Goal: Task Accomplishment & Management: Manage account settings

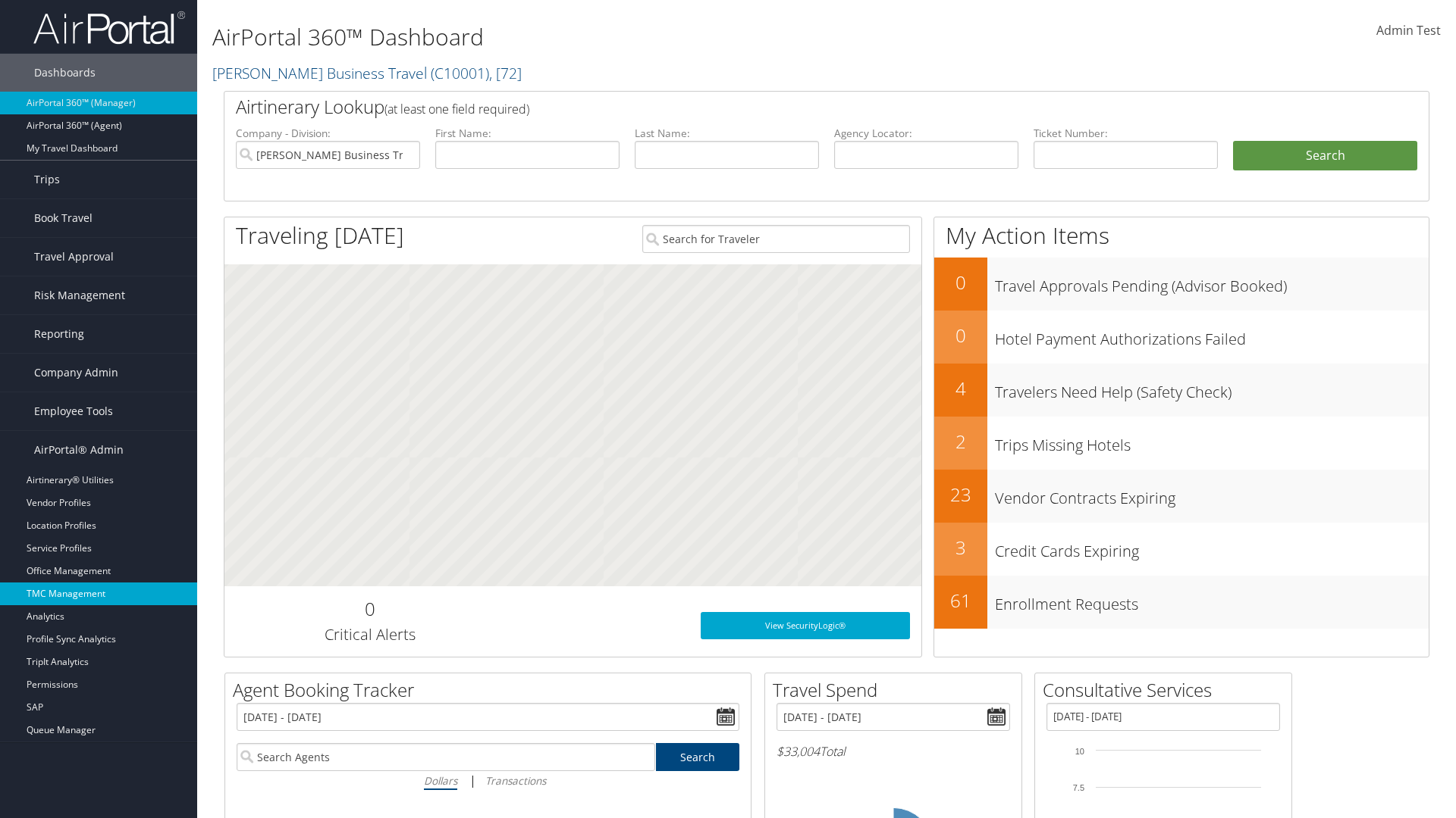
click at [98, 594] on link "TMC Management" at bounding box center [98, 594] width 197 height 23
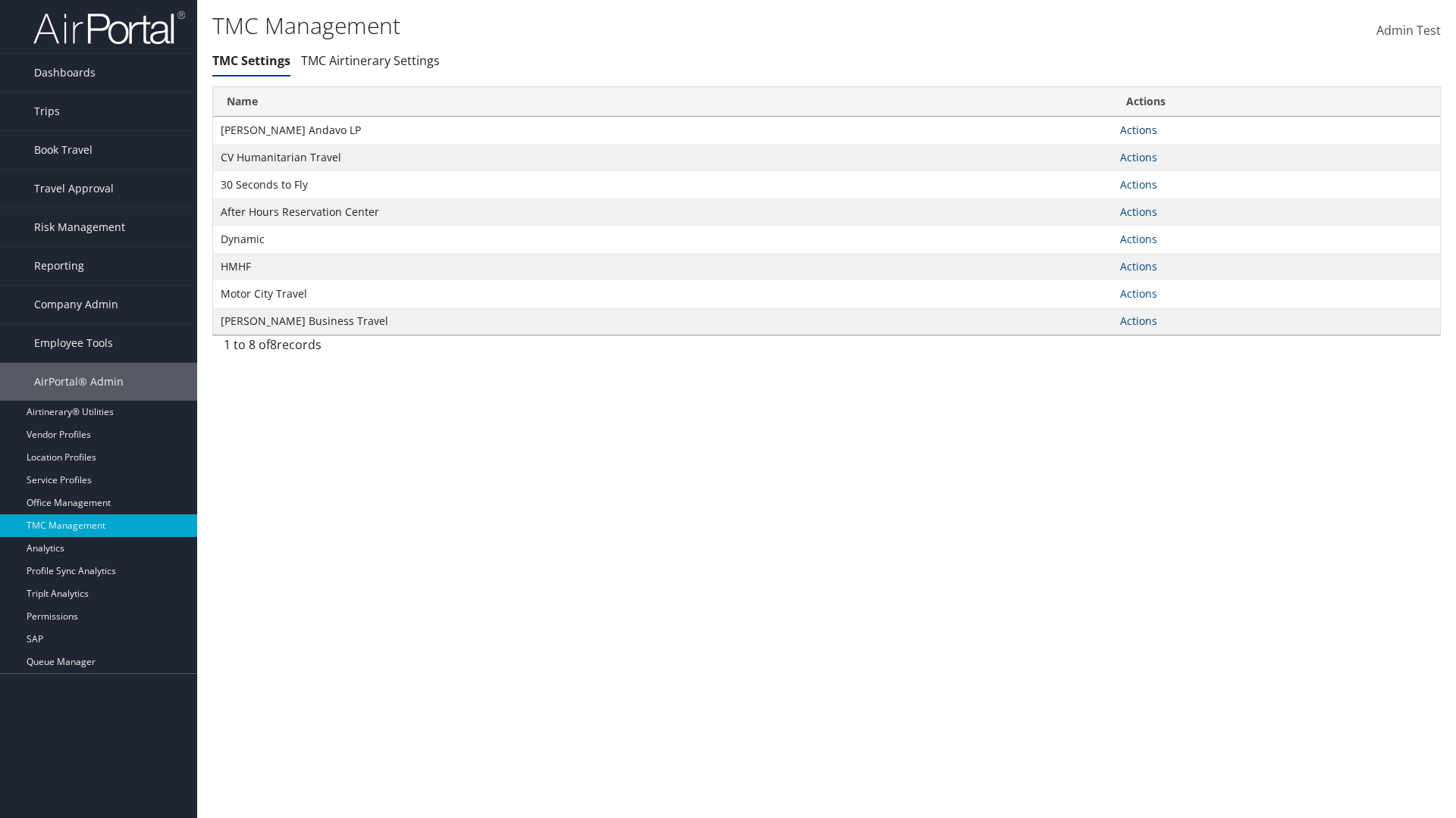
click at [1138, 130] on link "Actions" at bounding box center [1139, 130] width 37 height 15
click at [1089, 151] on link "Update TMC settings" at bounding box center [1089, 152] width 125 height 26
select select "183"
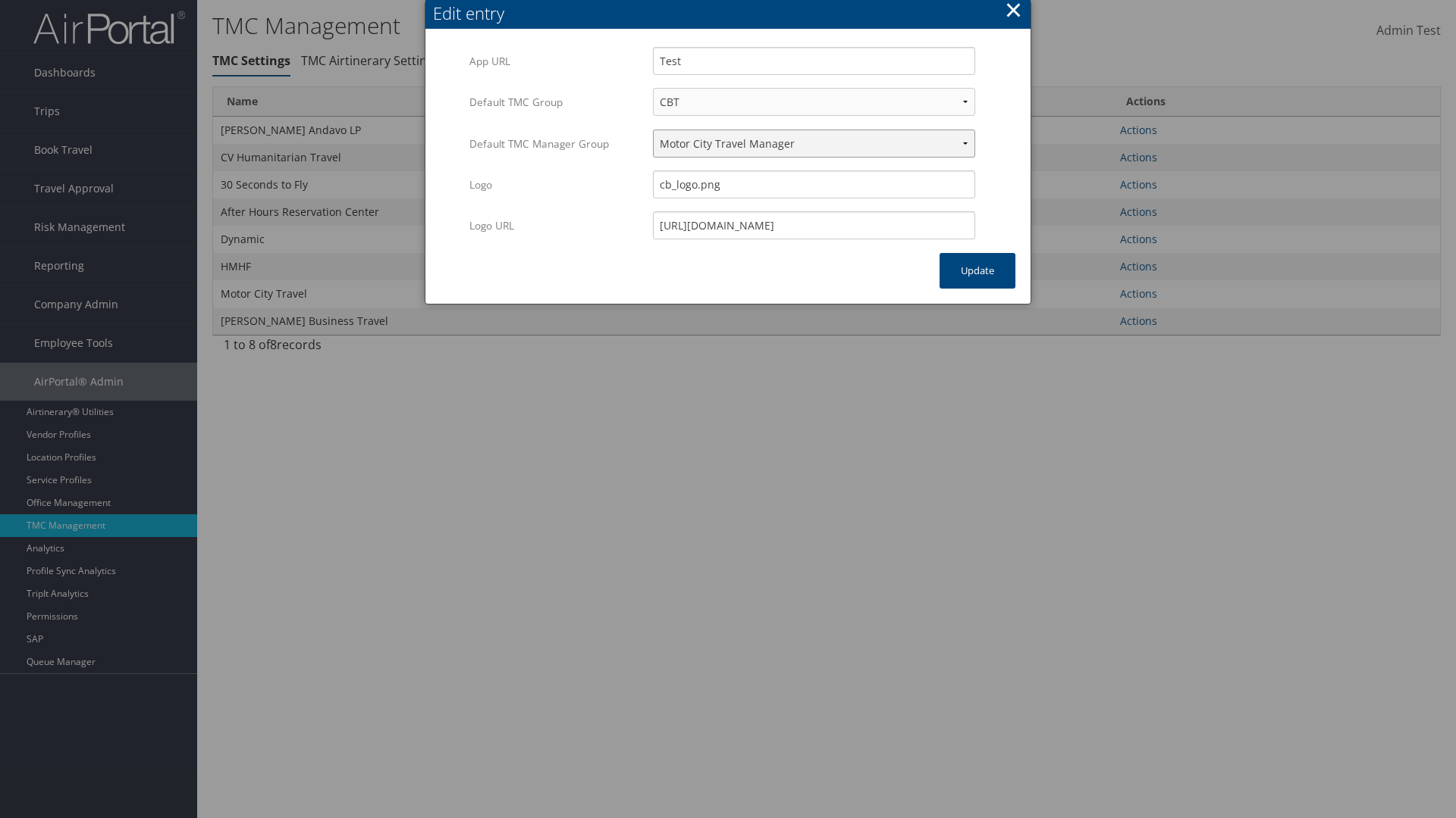
click at [814, 143] on select "Travel Manager HMHF Travel Manager Motor City Travel Manager" at bounding box center [813, 144] width 322 height 28
select select "113"
click at [977, 271] on button "Update" at bounding box center [977, 271] width 76 height 35
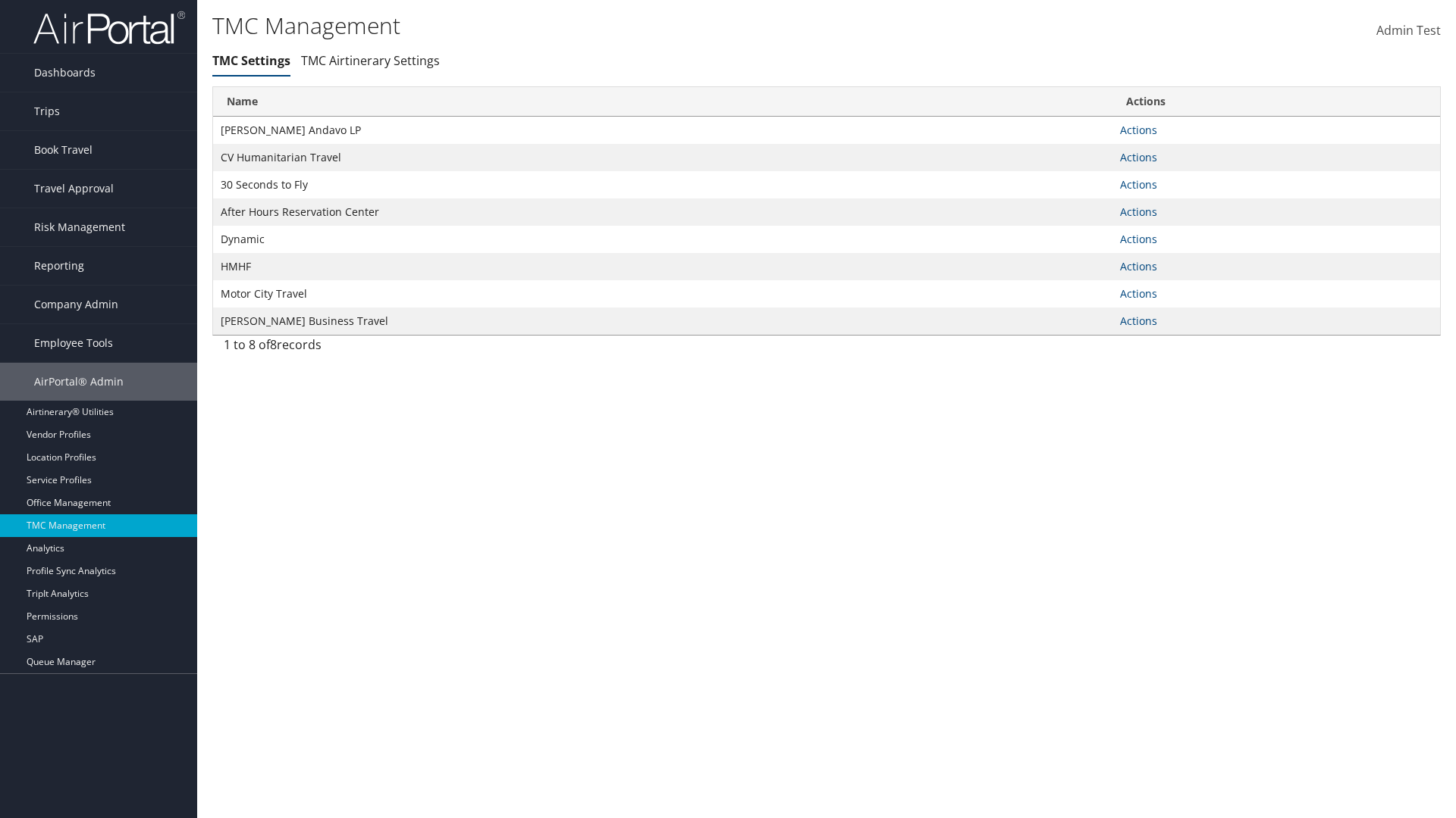
click at [1138, 130] on link "Actions" at bounding box center [1139, 130] width 37 height 15
click at [0, 0] on link "Update TMC settings" at bounding box center [0, 0] width 0 height 0
select select "183"
select select "113"
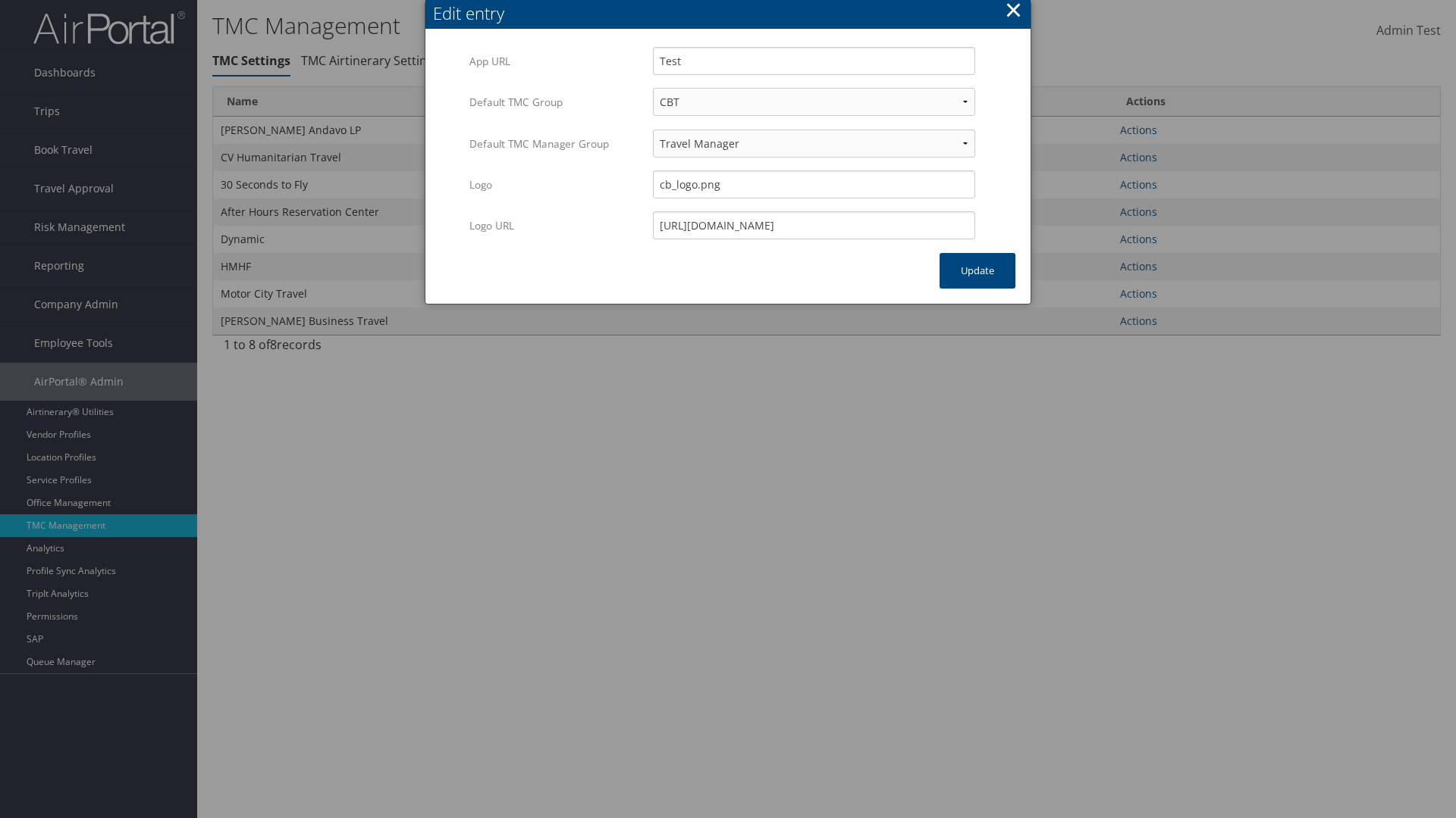
click at [1013, 12] on button "×" at bounding box center [1013, 9] width 18 height 31
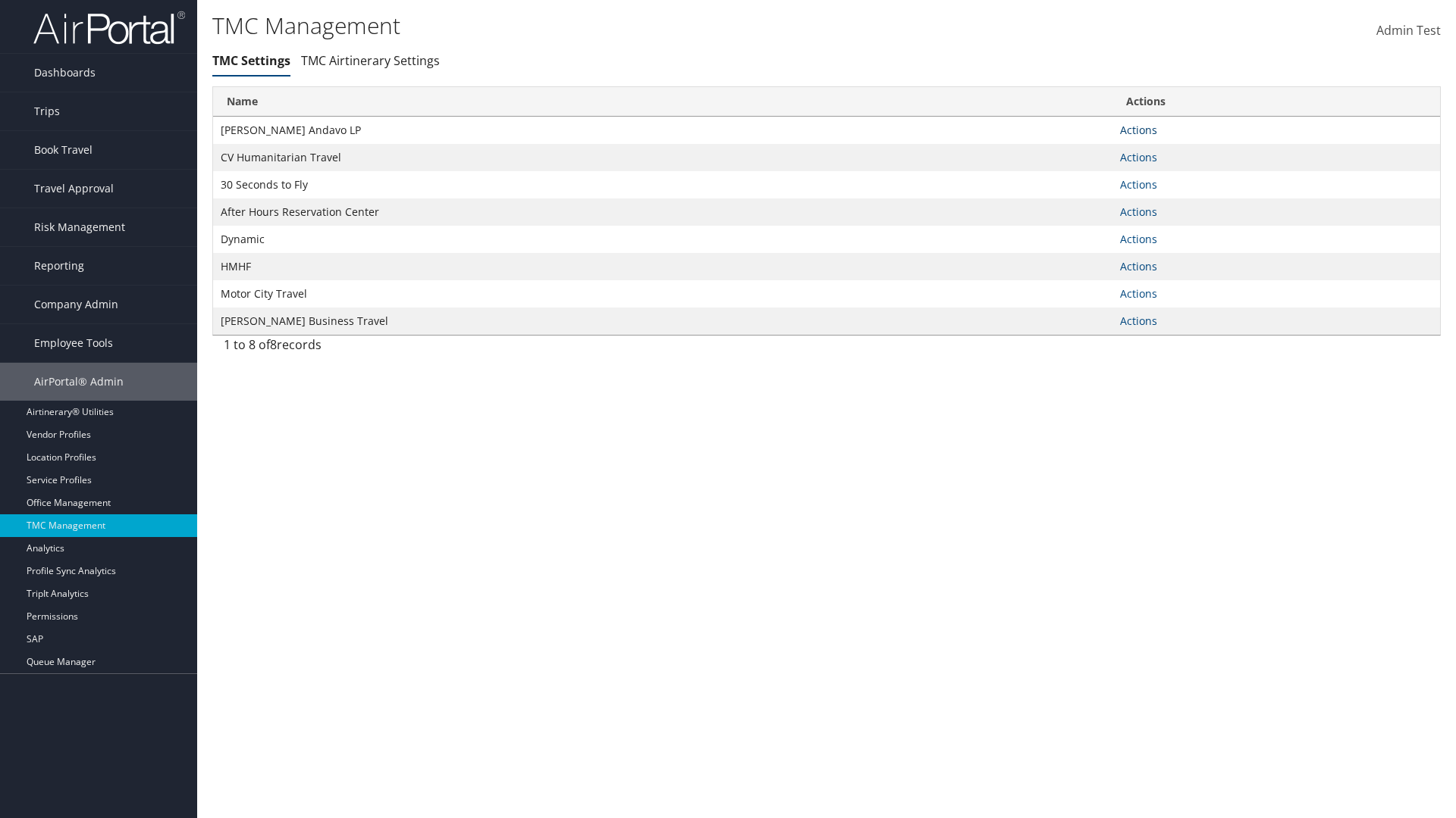
click at [1138, 130] on link "Actions" at bounding box center [1139, 130] width 37 height 15
click at [1089, 151] on link "Update TMC settings" at bounding box center [1089, 152] width 125 height 26
select select "183"
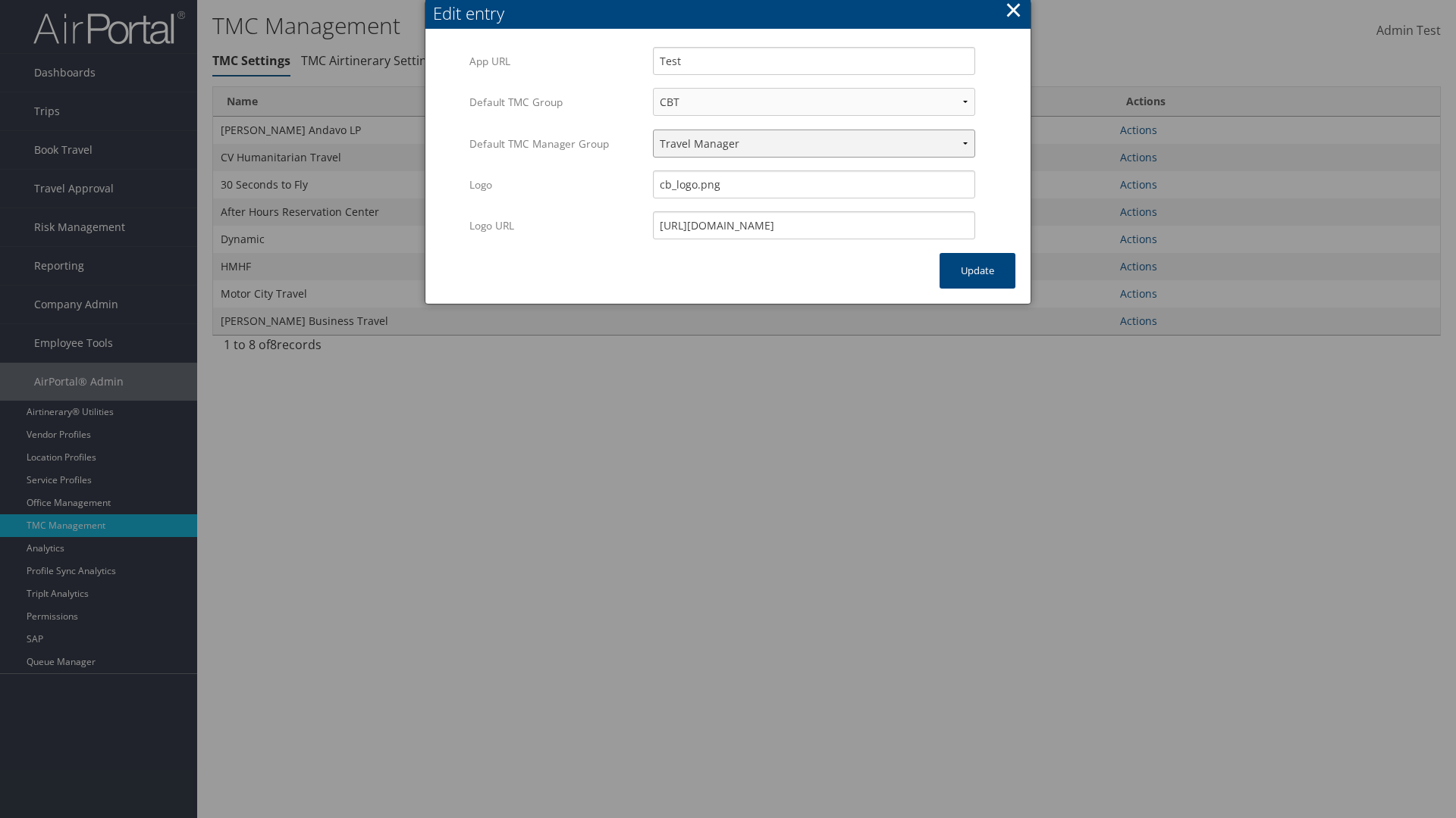
click at [814, 143] on select "Travel Manager HMHF Travel Manager Motor City Travel Manager" at bounding box center [813, 144] width 322 height 28
select select "236"
click at [977, 271] on button "Update" at bounding box center [977, 271] width 76 height 35
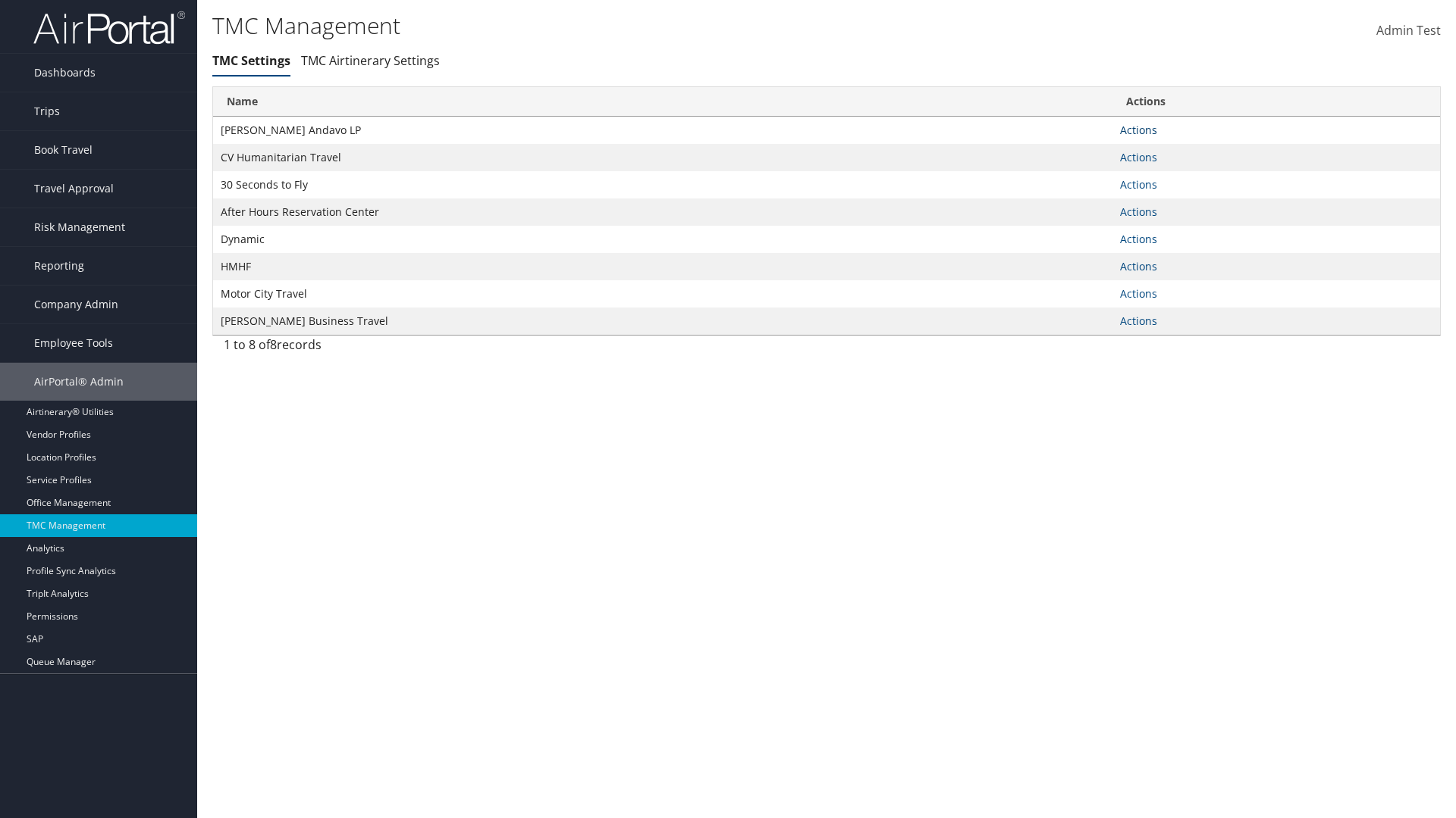
click at [1138, 130] on link "Actions" at bounding box center [1139, 130] width 37 height 15
click at [1089, 151] on link "Update TMC settings" at bounding box center [1089, 152] width 125 height 26
select select "183"
select select "236"
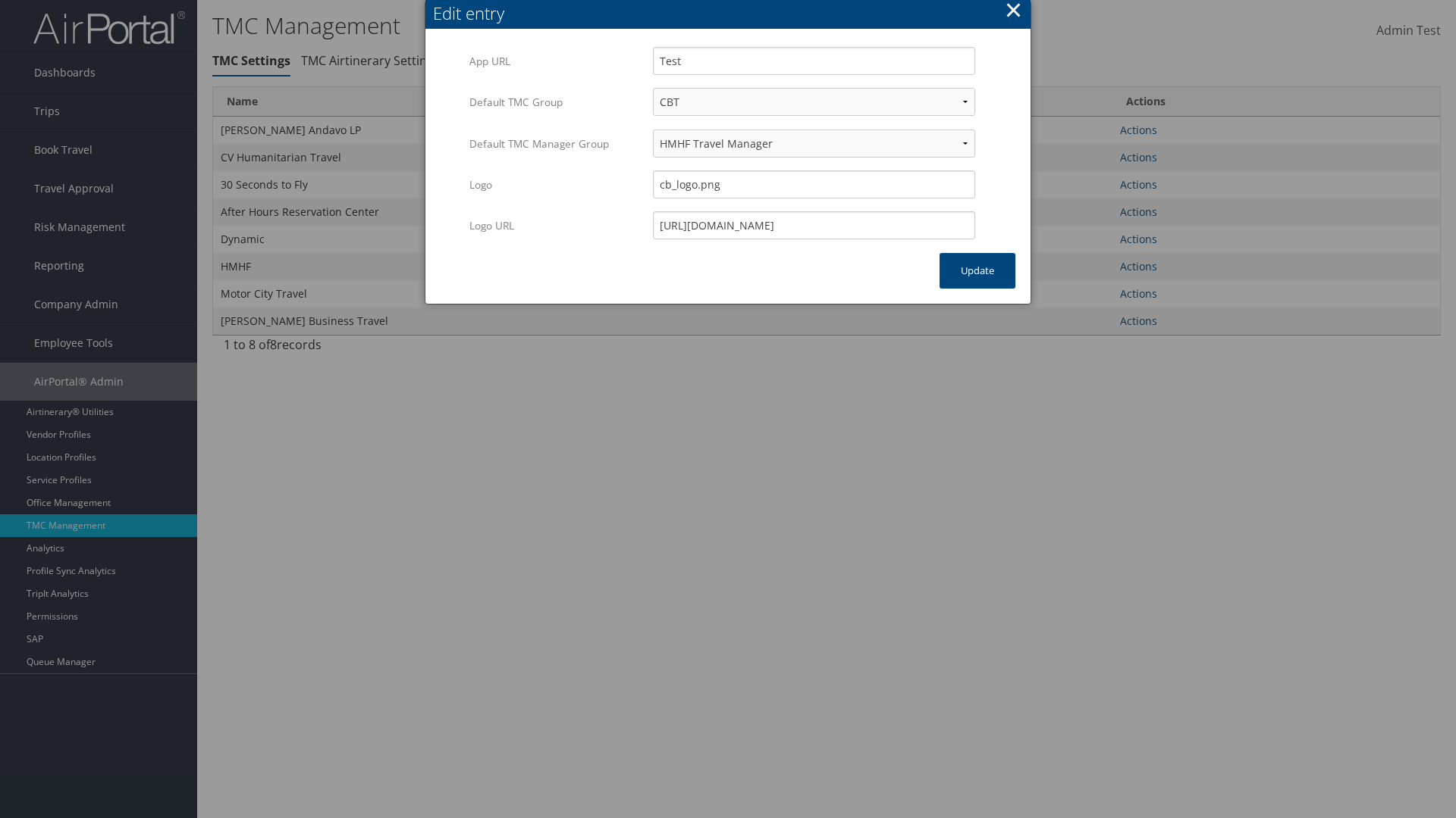
click at [1013, 12] on button "×" at bounding box center [1013, 9] width 18 height 31
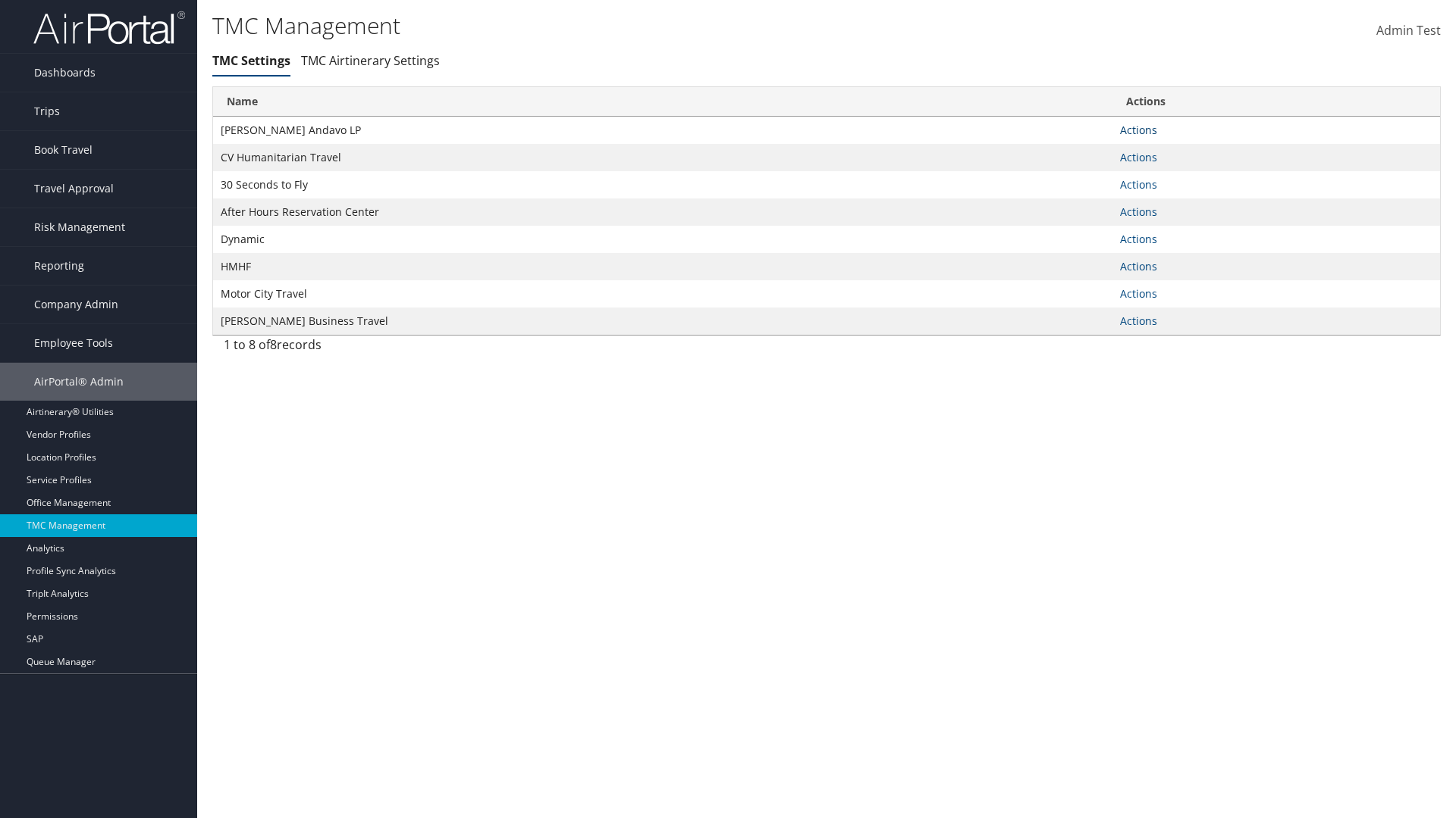
click at [1138, 130] on link "Actions" at bounding box center [1139, 130] width 37 height 15
click at [1089, 151] on link "Update TMC settings" at bounding box center [1089, 152] width 125 height 26
select select "183"
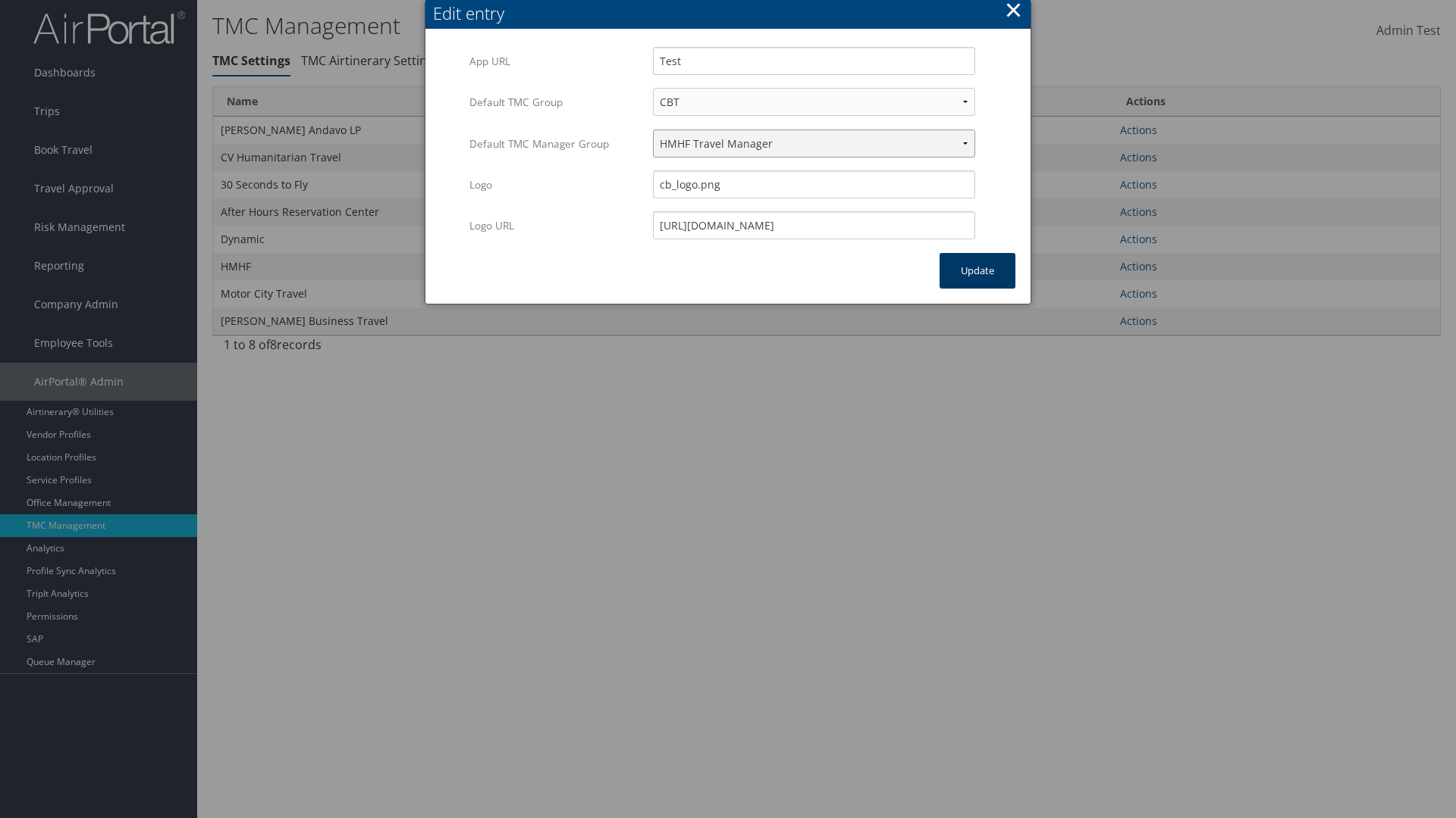
click at [814, 143] on select "Travel Manager HMHF Travel Manager Motor City Travel Manager" at bounding box center [813, 144] width 322 height 28
select select "240"
click at [977, 271] on button "Update" at bounding box center [977, 271] width 76 height 35
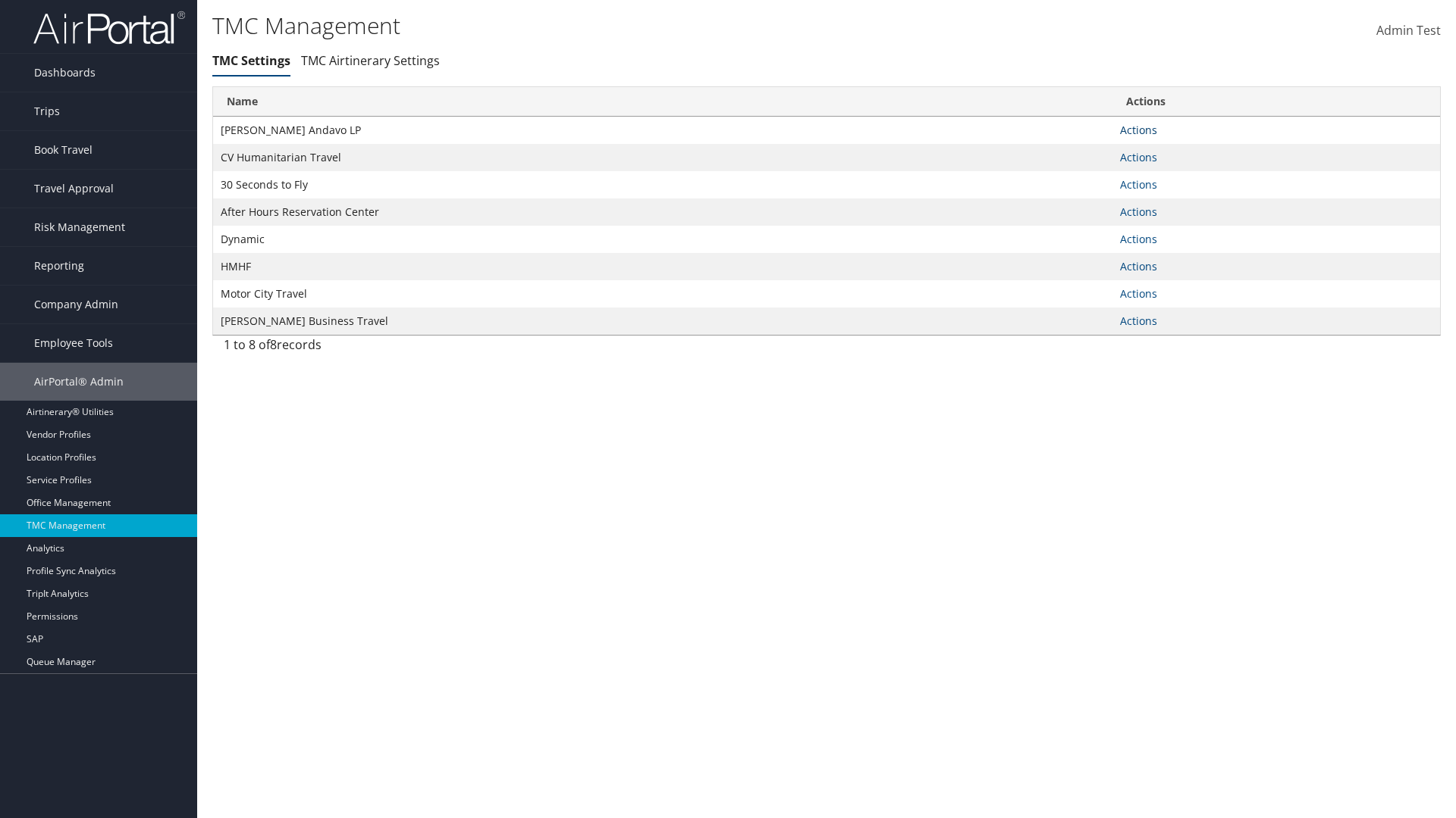
click at [1138, 130] on link "Actions" at bounding box center [1139, 130] width 37 height 15
click at [1089, 151] on link "Update TMC settings" at bounding box center [1089, 152] width 125 height 26
select select "183"
select select "240"
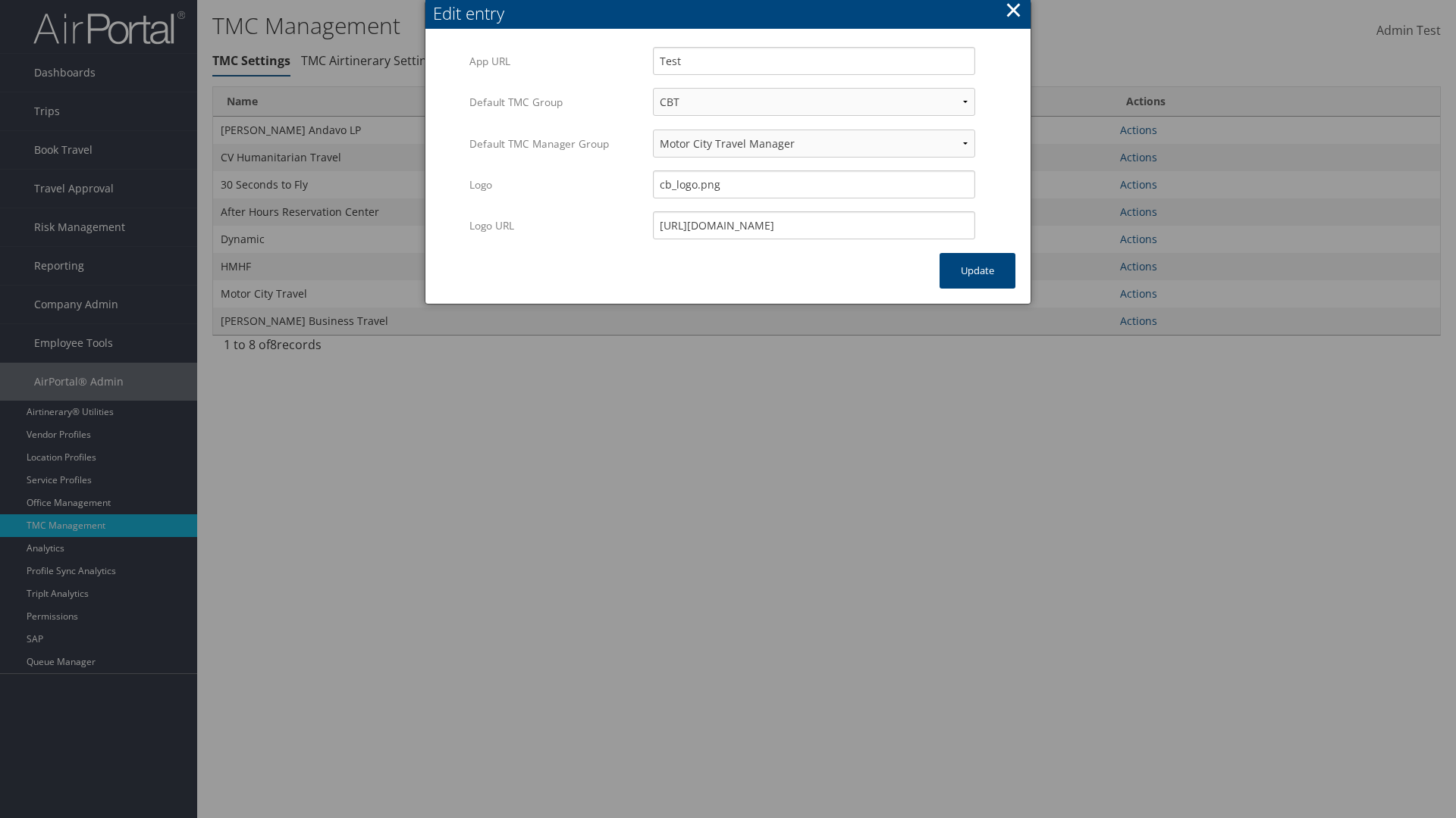
click at [1013, 12] on button "×" at bounding box center [1013, 9] width 18 height 31
